Goal: Task Accomplishment & Management: Complete application form

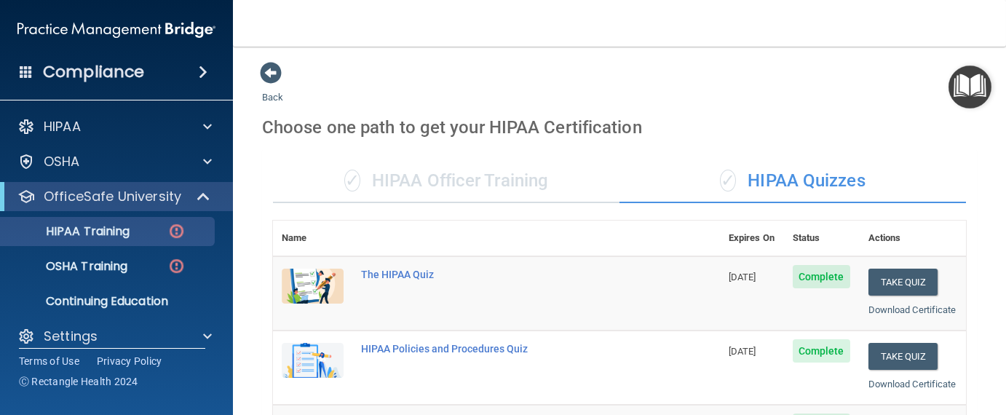
scroll to position [292, 0]
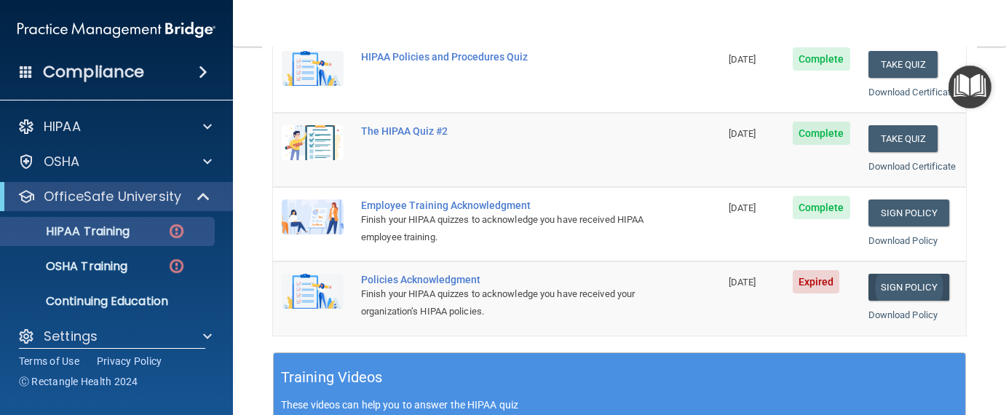
click at [877, 301] on link "Sign Policy" at bounding box center [908, 287] width 81 height 27
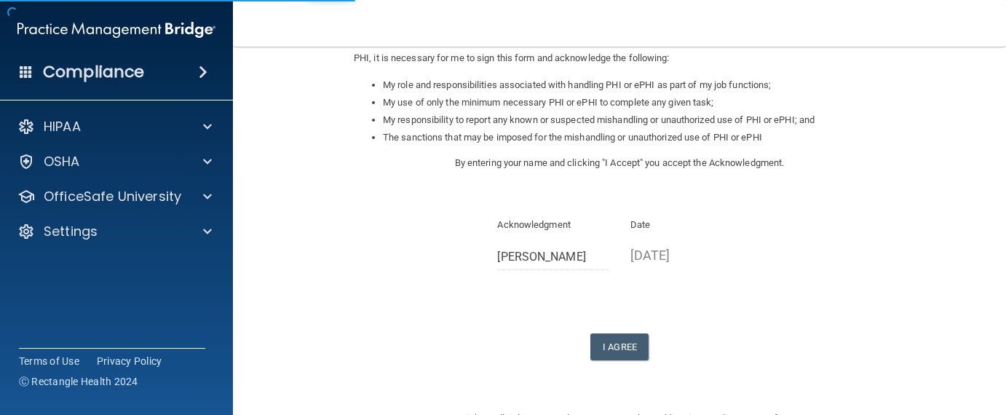
scroll to position [251, 0]
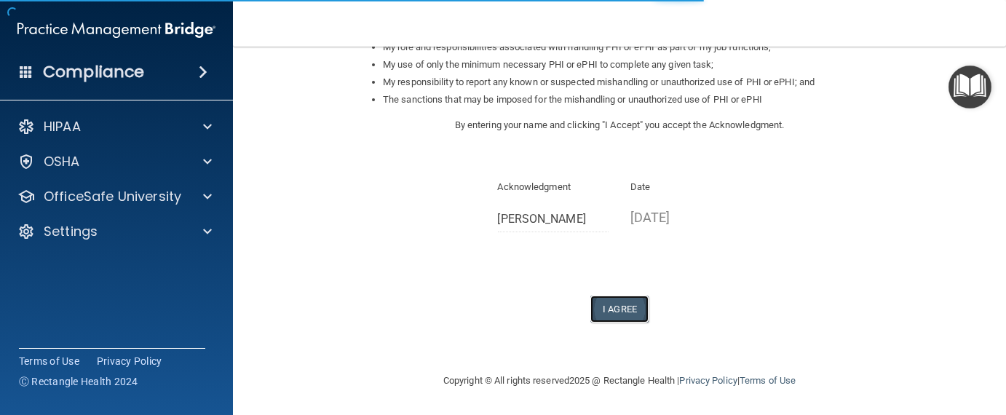
click at [603, 312] on button "I Agree" at bounding box center [619, 308] width 58 height 27
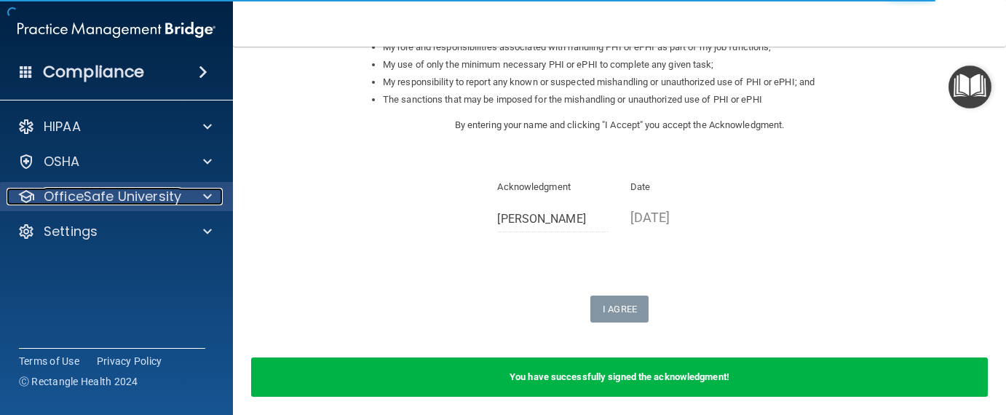
click at [203, 194] on span at bounding box center [207, 196] width 9 height 17
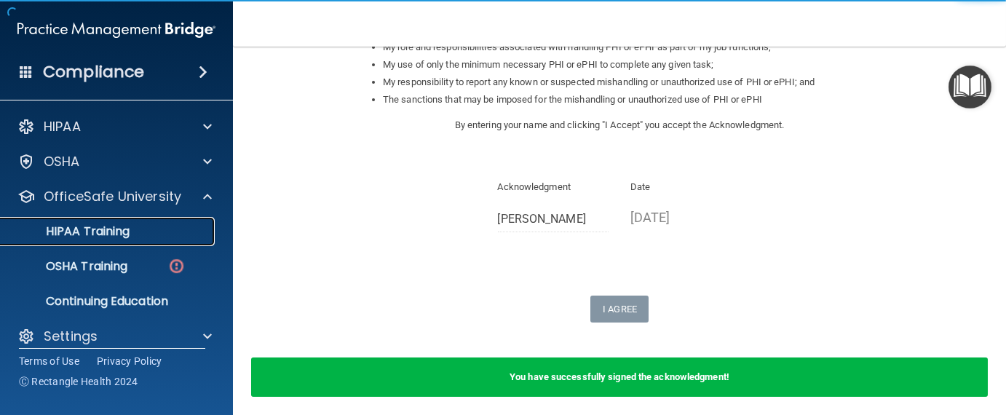
click at [130, 230] on div "HIPAA Training" at bounding box center [108, 231] width 199 height 15
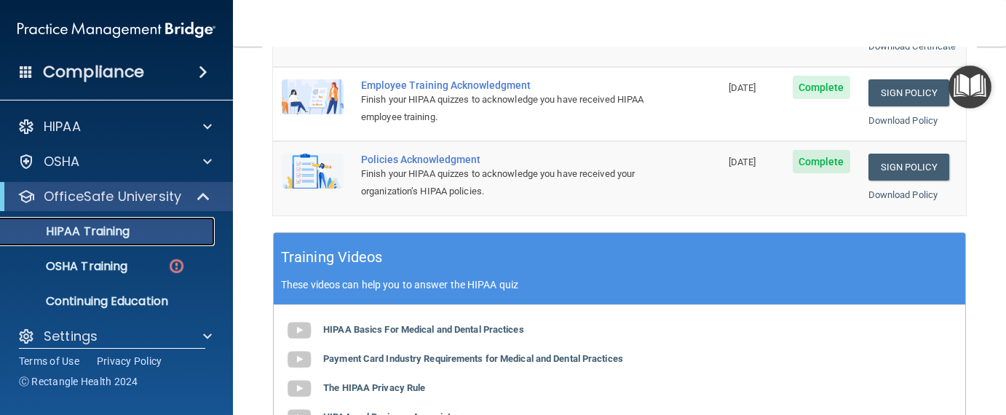
scroll to position [509, 0]
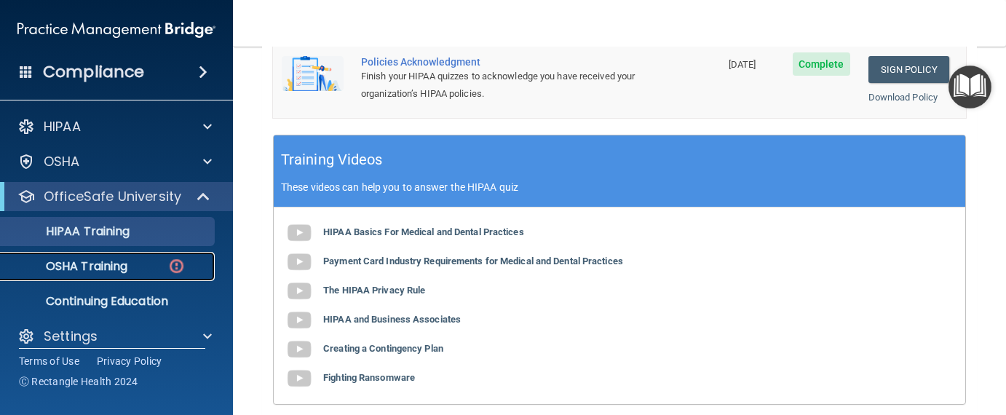
click at [119, 263] on p "OSHA Training" at bounding box center [68, 266] width 118 height 15
